Goal: Information Seeking & Learning: Understand process/instructions

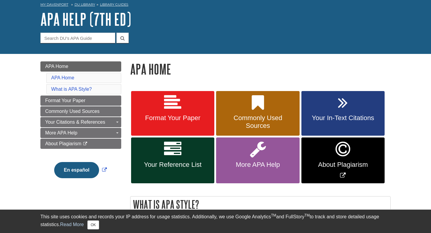
scroll to position [69, 0]
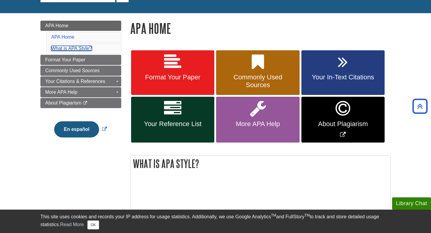
click at [56, 48] on link "What is APA Style?" at bounding box center [71, 48] width 41 height 5
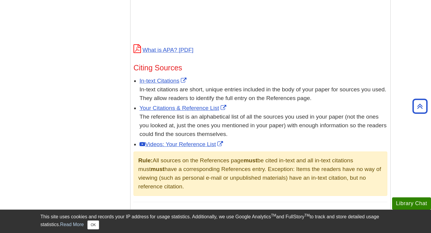
scroll to position [301, 0]
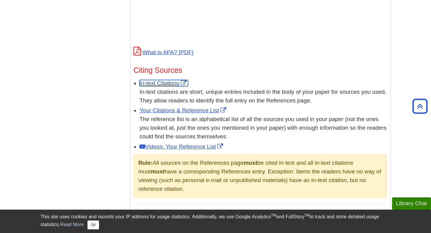
click at [164, 81] on link "In-text Citations" at bounding box center [164, 83] width 48 height 6
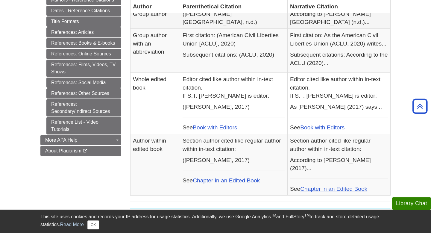
scroll to position [279, 0]
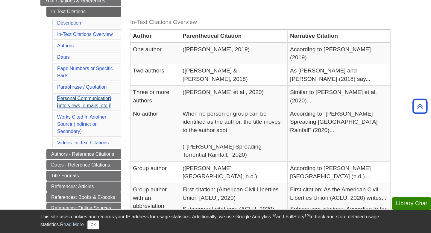
click at [97, 100] on link "Personal Communication (interviews, e-mails, etc.)" at bounding box center [84, 102] width 54 height 12
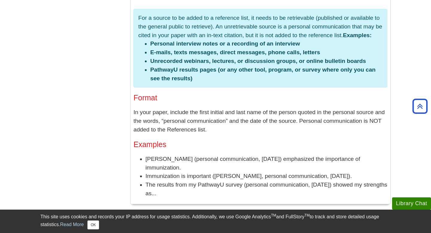
scroll to position [1271, 0]
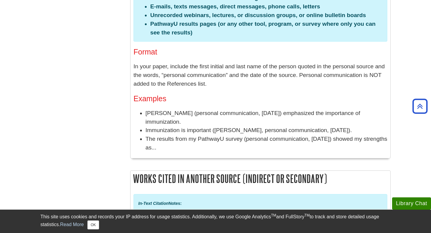
scroll to position [1318, 0]
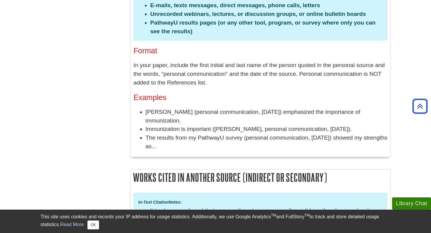
drag, startPoint x: 214, startPoint y: 115, endPoint x: 365, endPoint y: 114, distance: 150.6
click at [365, 125] on li "Immunization is important (M. Schroeder, personal communication, January 25, 20…" at bounding box center [266, 129] width 242 height 9
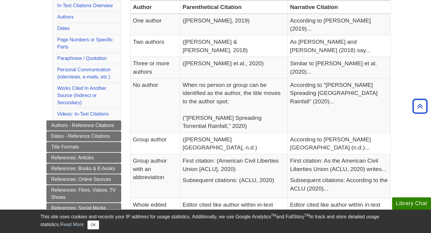
scroll to position [155, 0]
